Goal: Complete application form: Complete application form

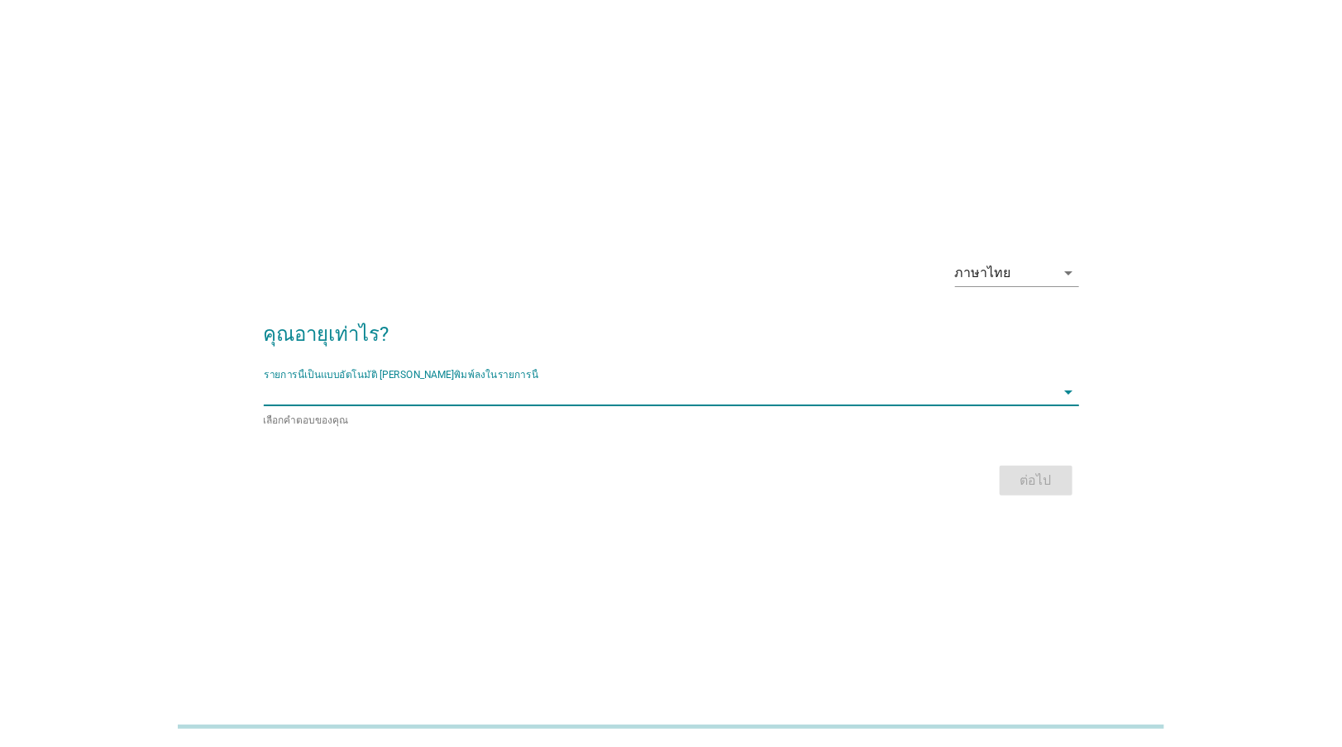
click at [524, 383] on input "รายการนี้เป็นแบบอัตโนมัติ คุณสามารถพิมพ์ลงในรายการนี้" at bounding box center [660, 392] width 792 height 26
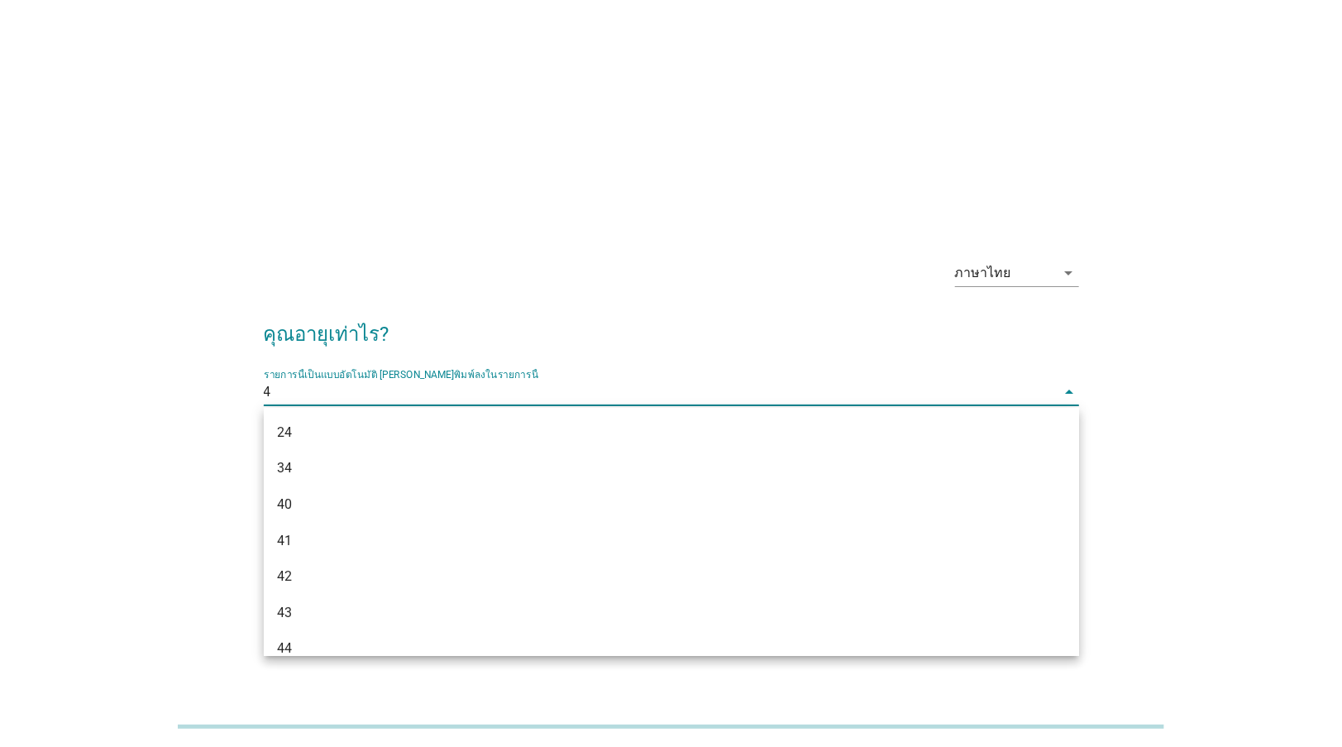
type input "46"
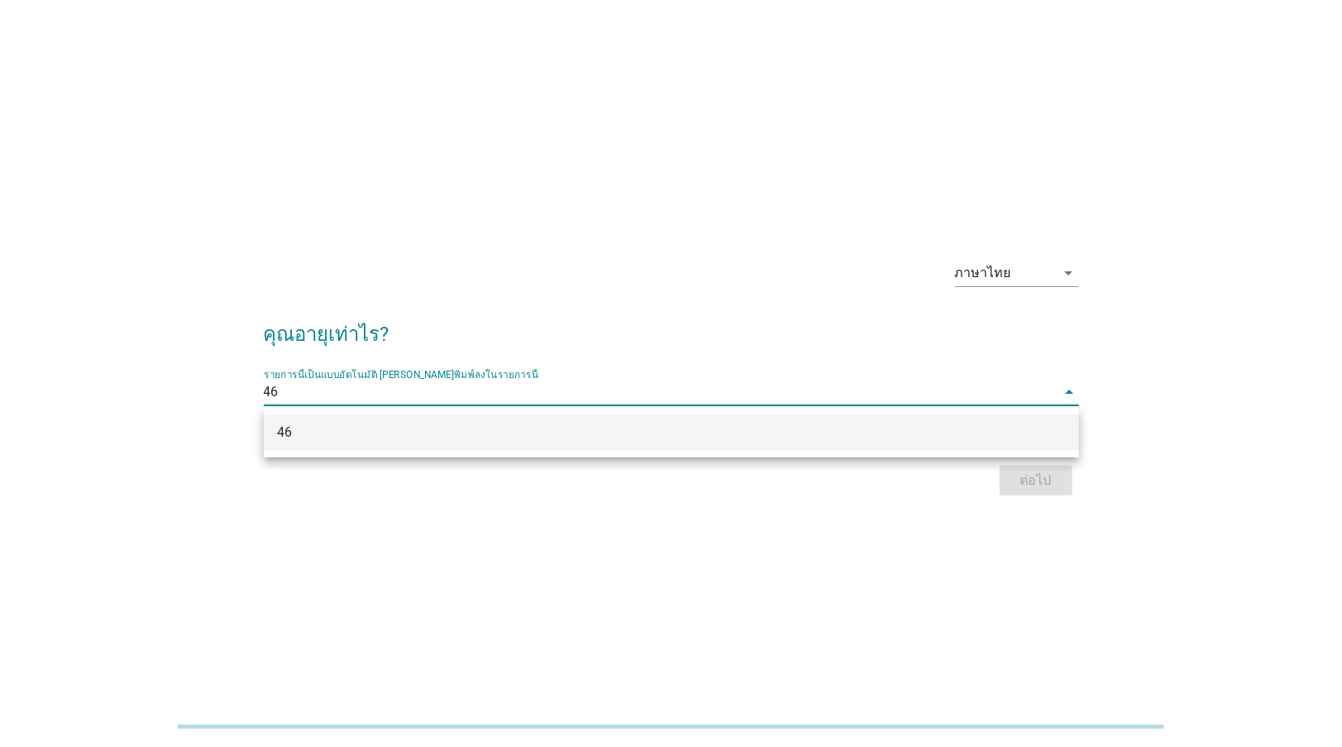
click at [579, 425] on div "46" at bounding box center [639, 433] width 724 height 20
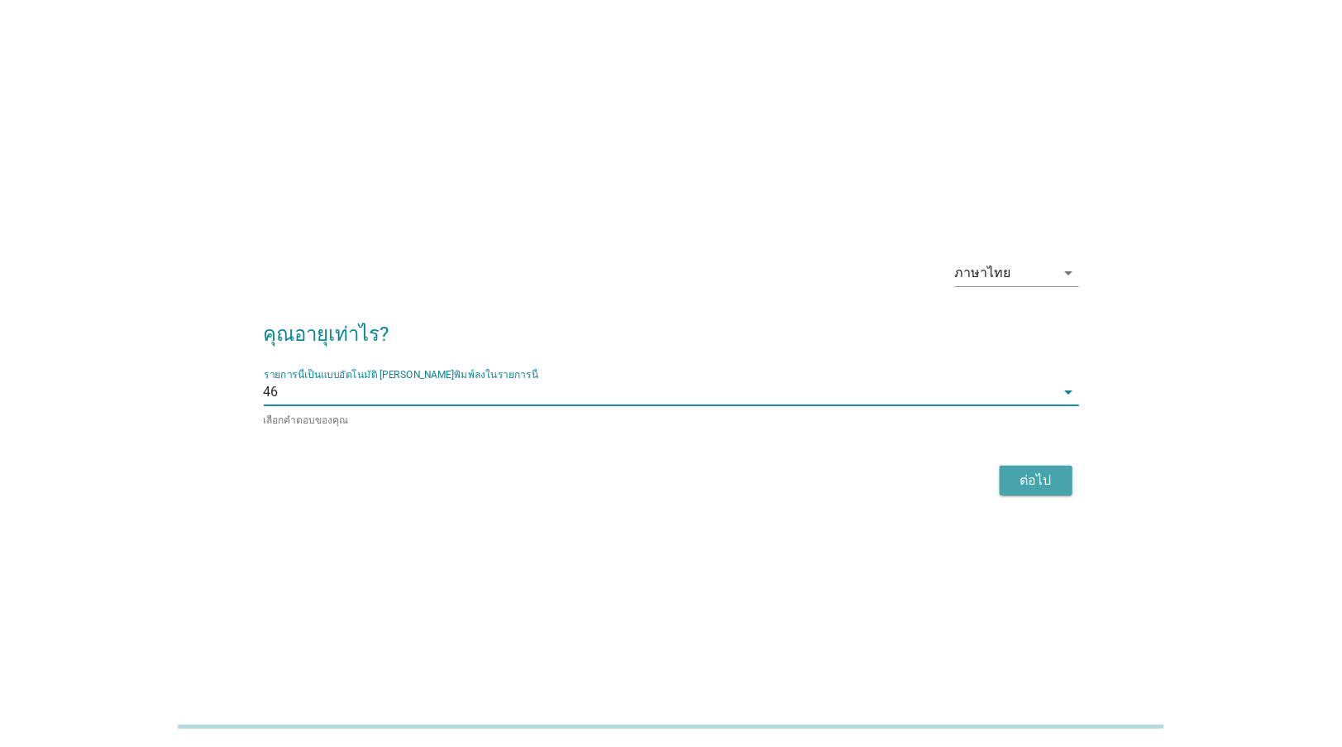
click at [1036, 479] on div "ต่อไป" at bounding box center [1036, 481] width 46 height 20
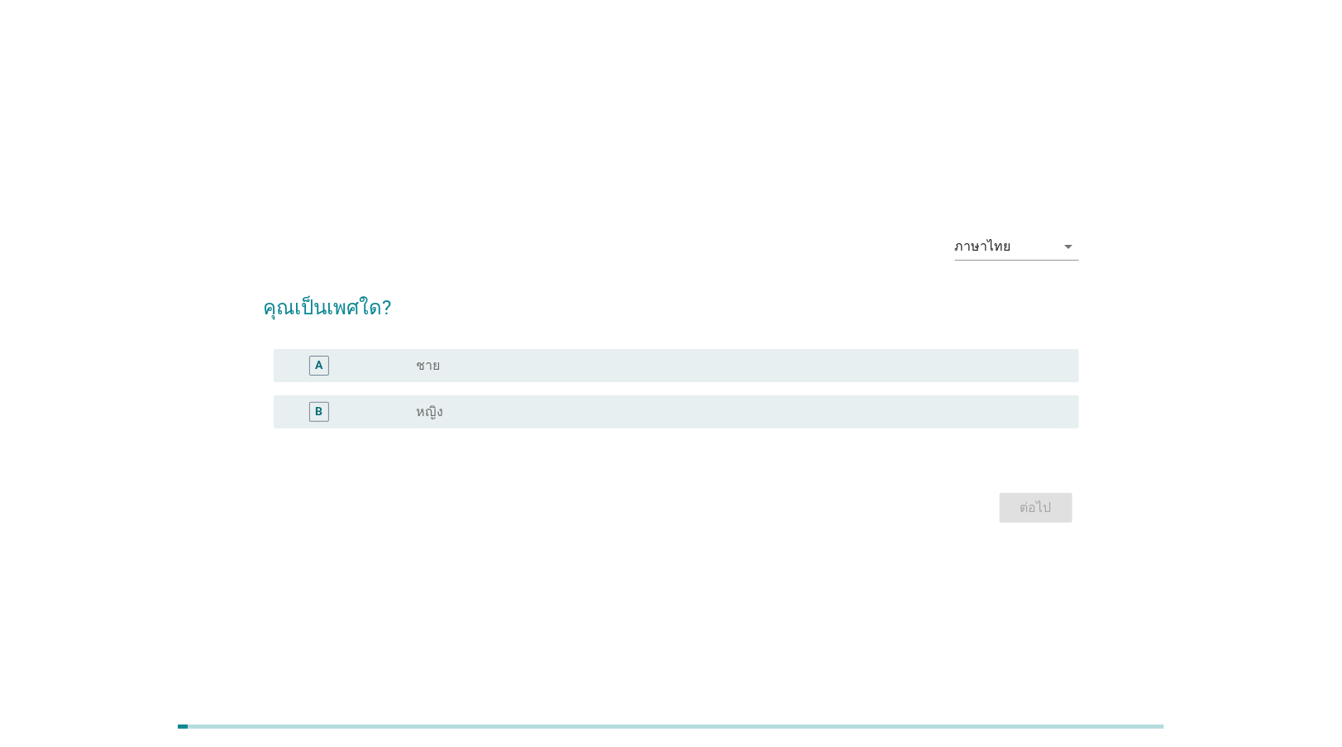
click at [796, 410] on div "radio_button_unchecked หญิง" at bounding box center [735, 412] width 636 height 17
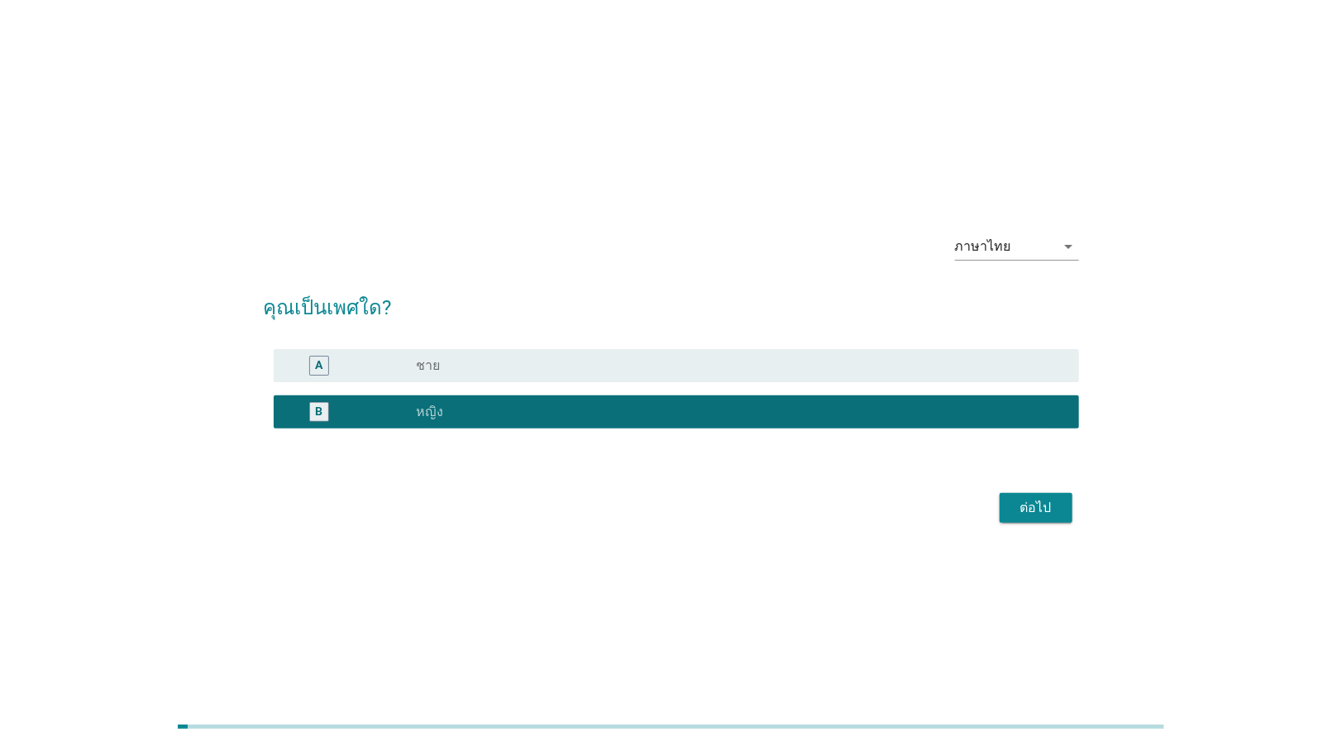
click at [1043, 505] on div "ต่อไป" at bounding box center [1036, 508] width 46 height 20
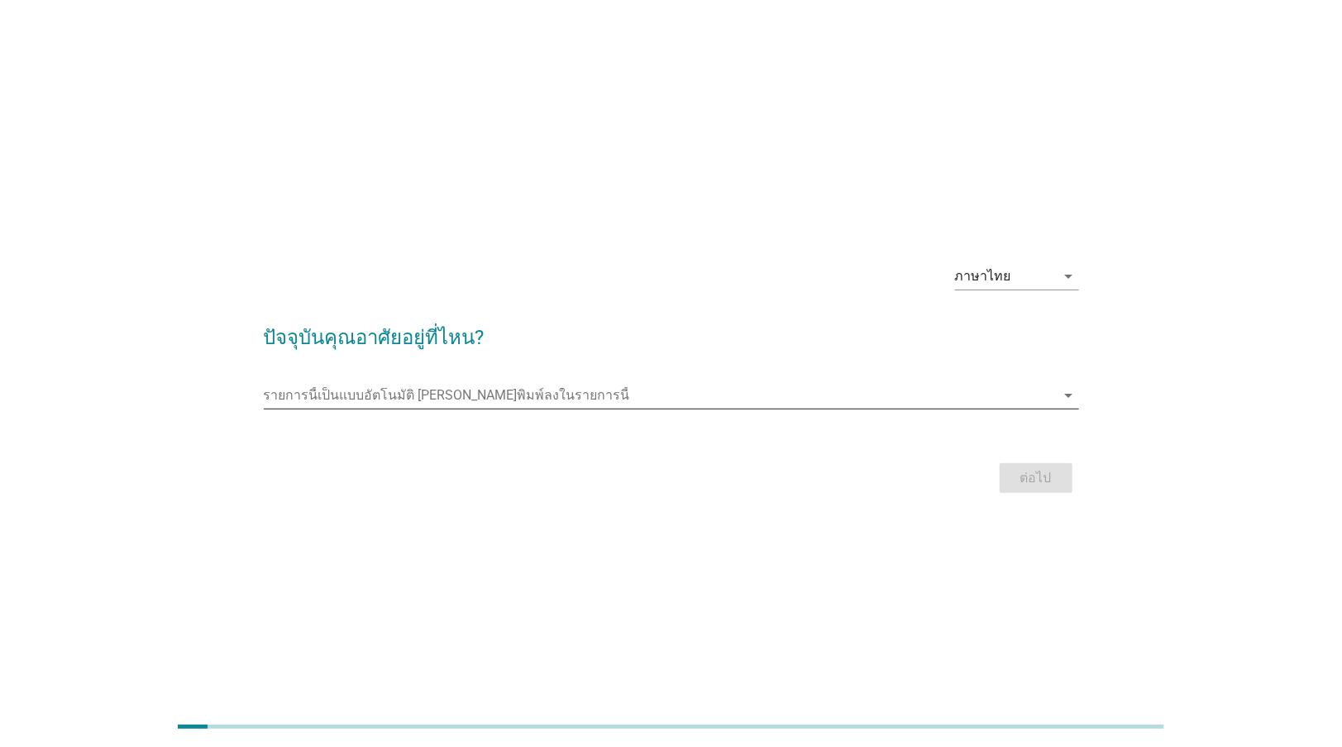
click at [736, 387] on input "รายการนี้เป็นแบบอัตโนมัติ คุณสามารถพิมพ์ลงในรายการนี้" at bounding box center [660, 395] width 792 height 26
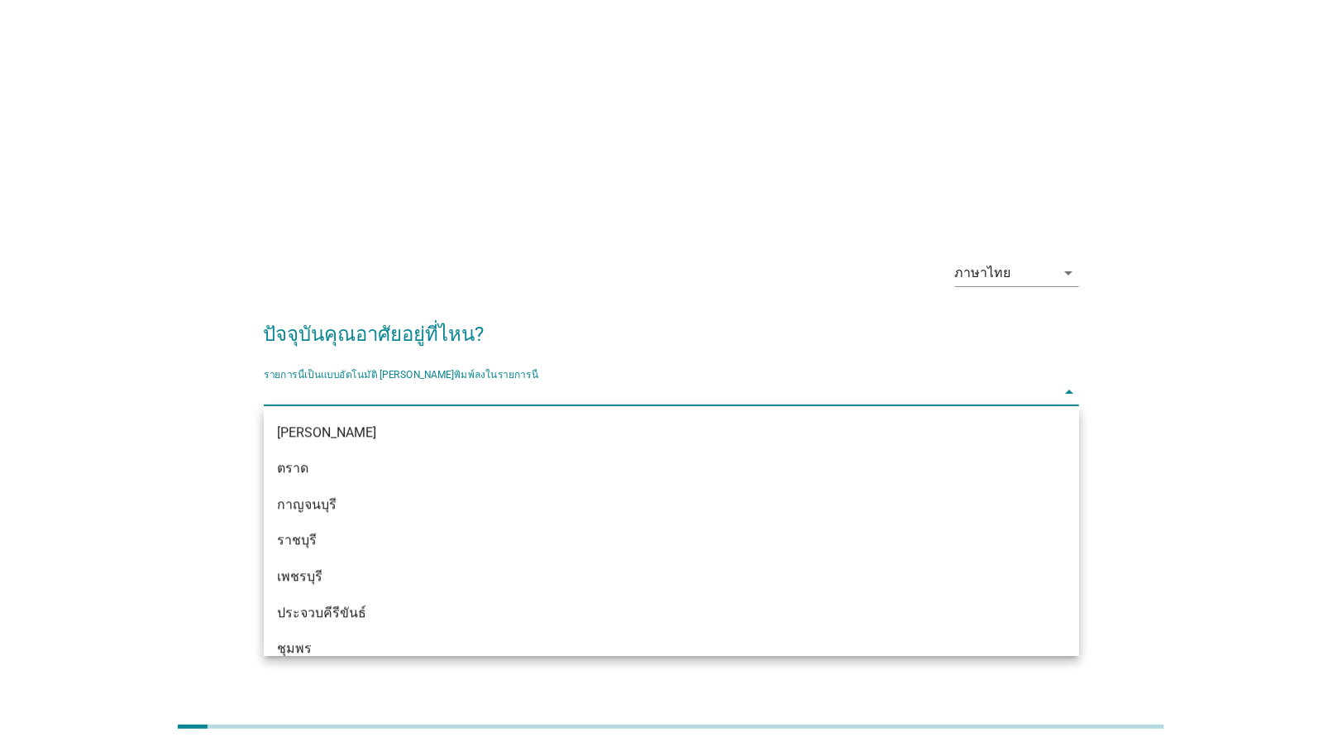
scroll to position [1911, 0]
click at [505, 394] on input "รายการนี้เป็นแบบอัตโนมัติ คุณสามารถพิมพ์ลงในรายการนี้" at bounding box center [660, 392] width 792 height 26
type input "กร"
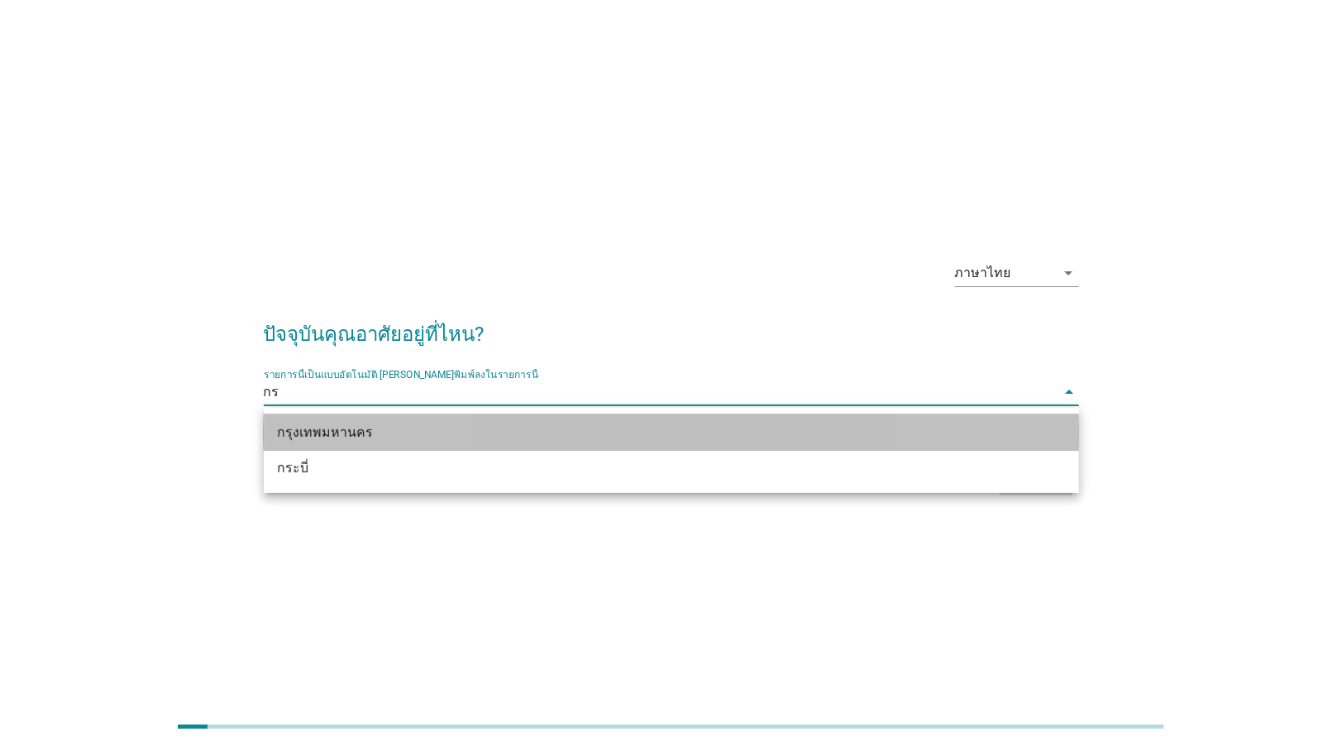
click at [390, 441] on div "กรุงเทพมหานคร" at bounding box center [639, 433] width 724 height 20
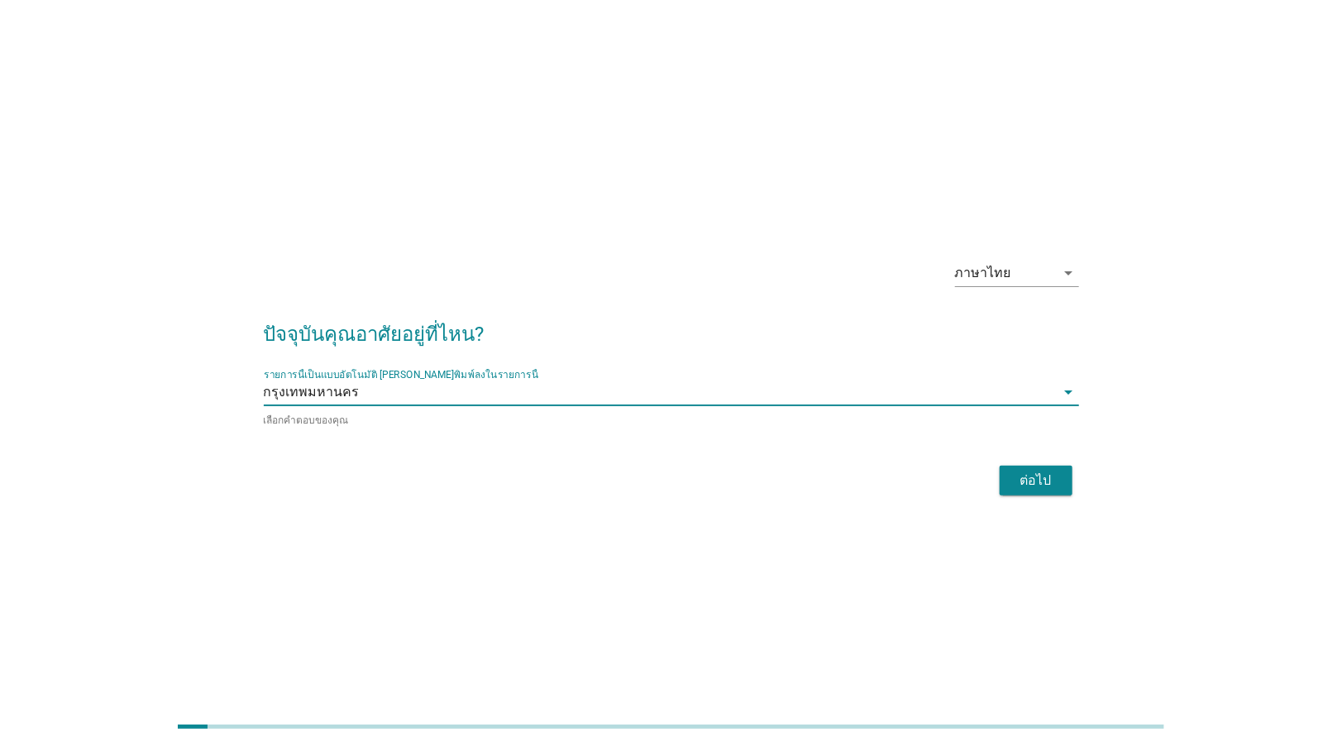
click at [1051, 491] on button "ต่อไป" at bounding box center [1036, 481] width 73 height 30
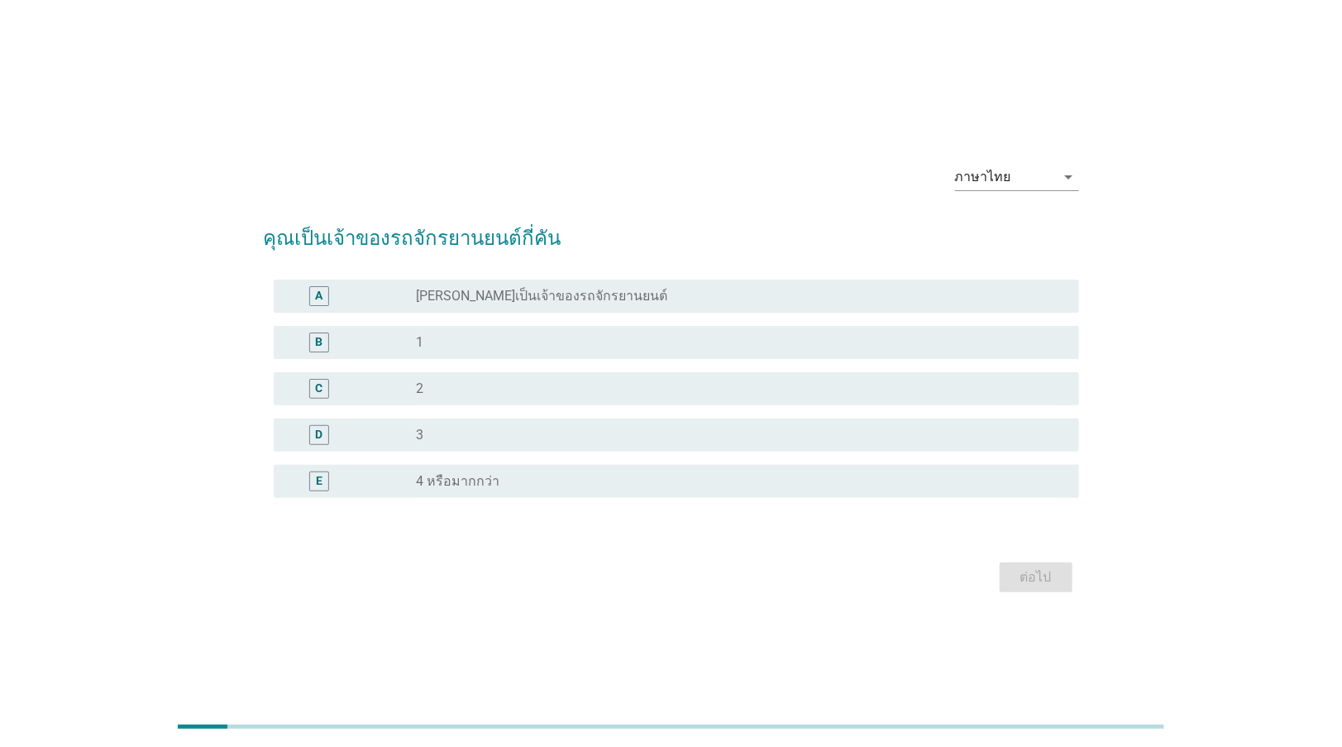
click at [682, 299] on div "radio_button_unchecked [PERSON_NAME]เป็นเจ้าของรถจักรยานยนต์" at bounding box center [735, 296] width 636 height 17
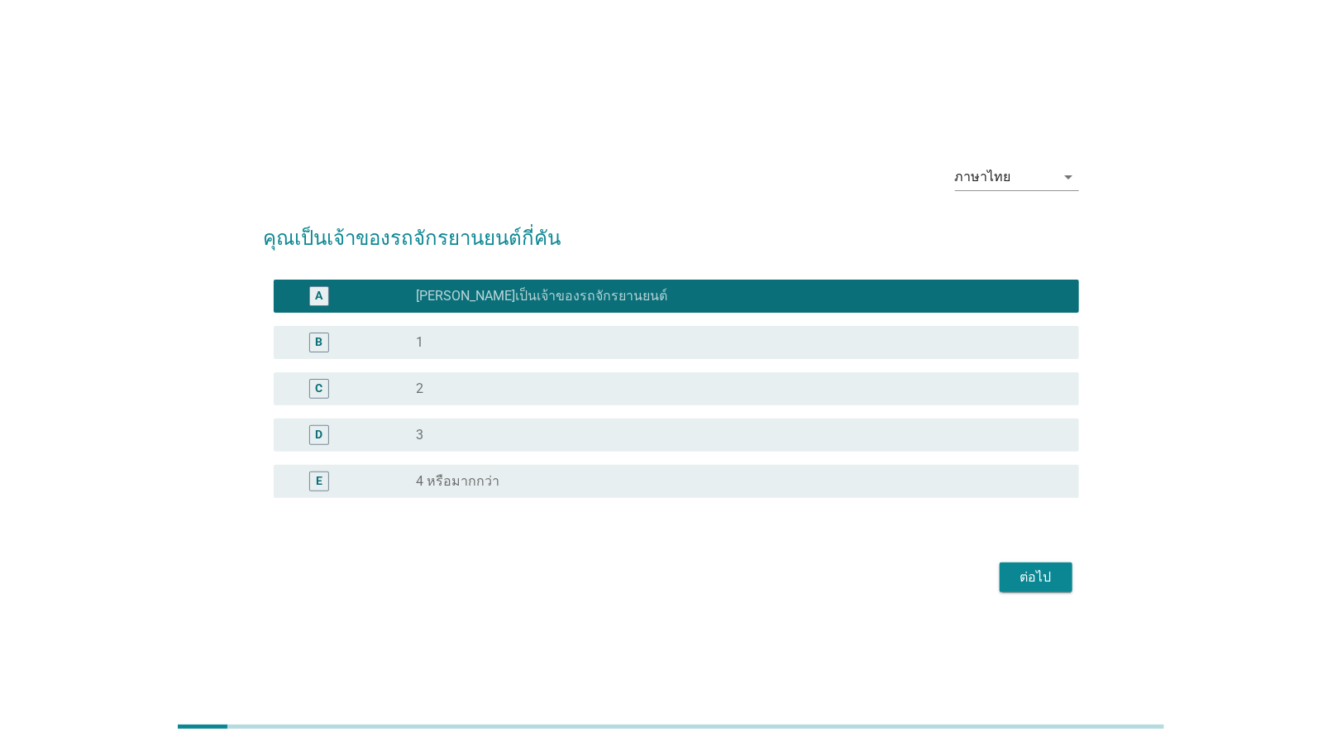
click at [1029, 575] on div "ต่อไป" at bounding box center [1036, 577] width 46 height 20
